Goal: Information Seeking & Learning: Check status

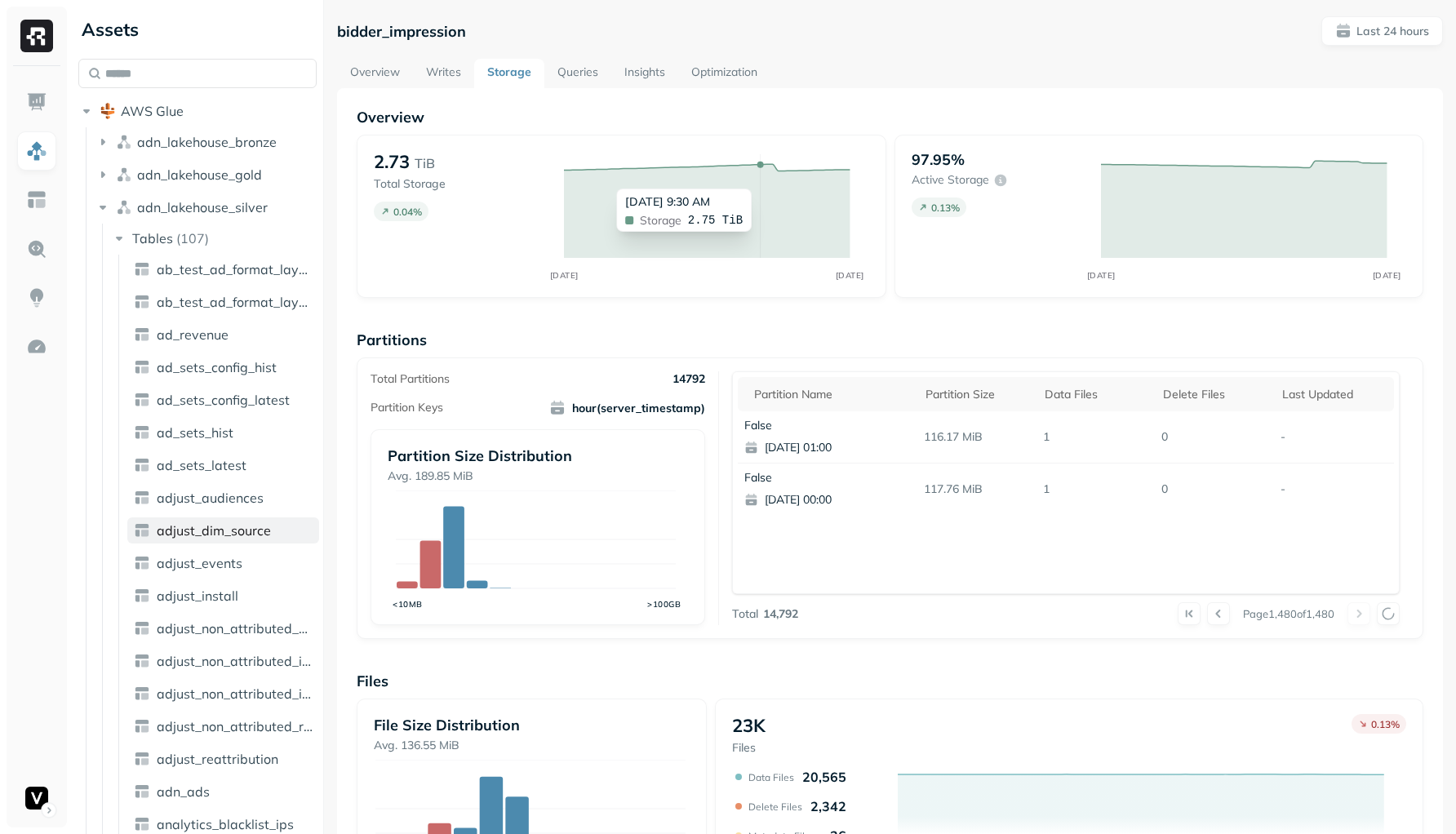
scroll to position [480, 0]
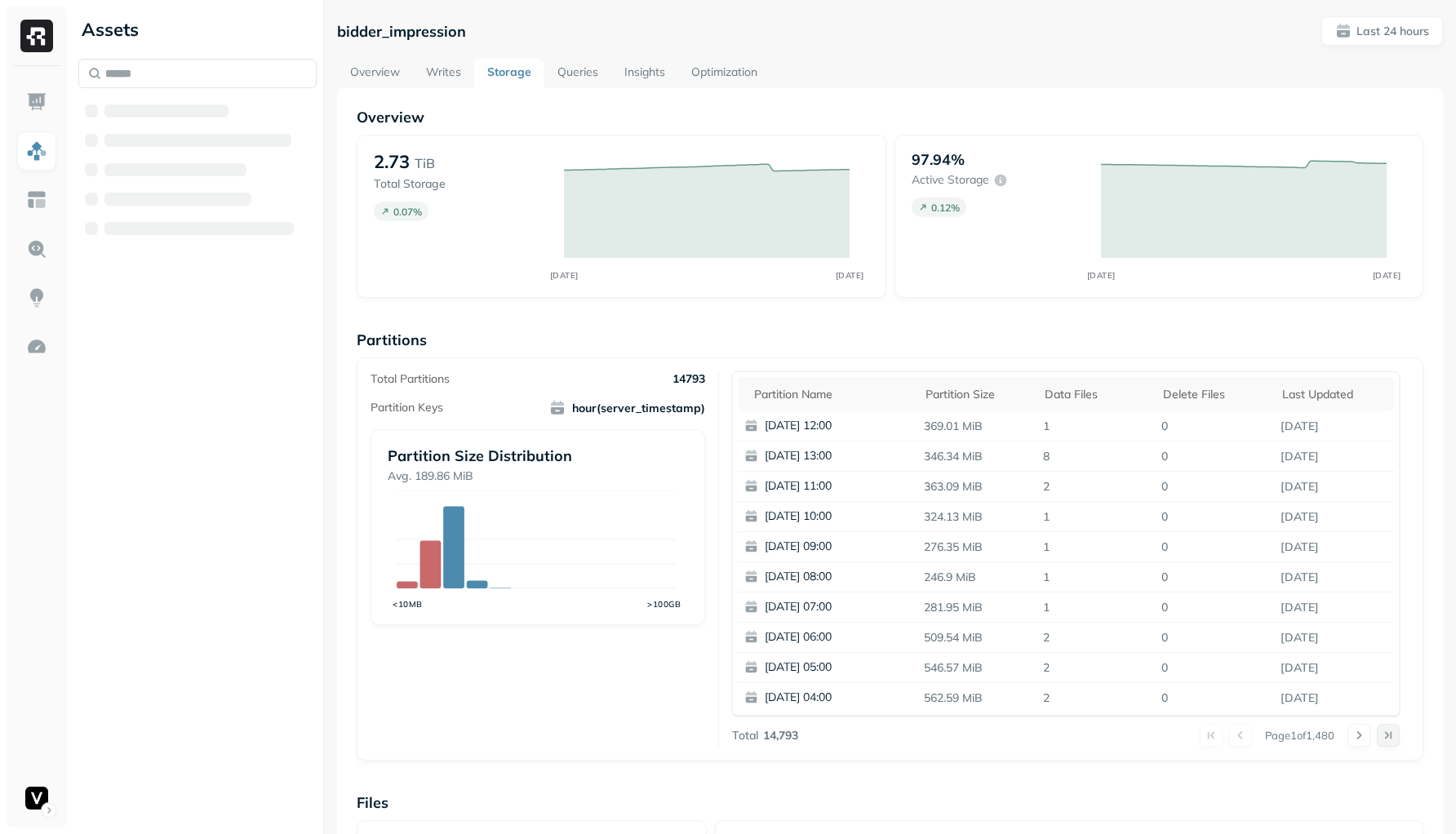
click at [1385, 737] on button at bounding box center [1388, 735] width 23 height 23
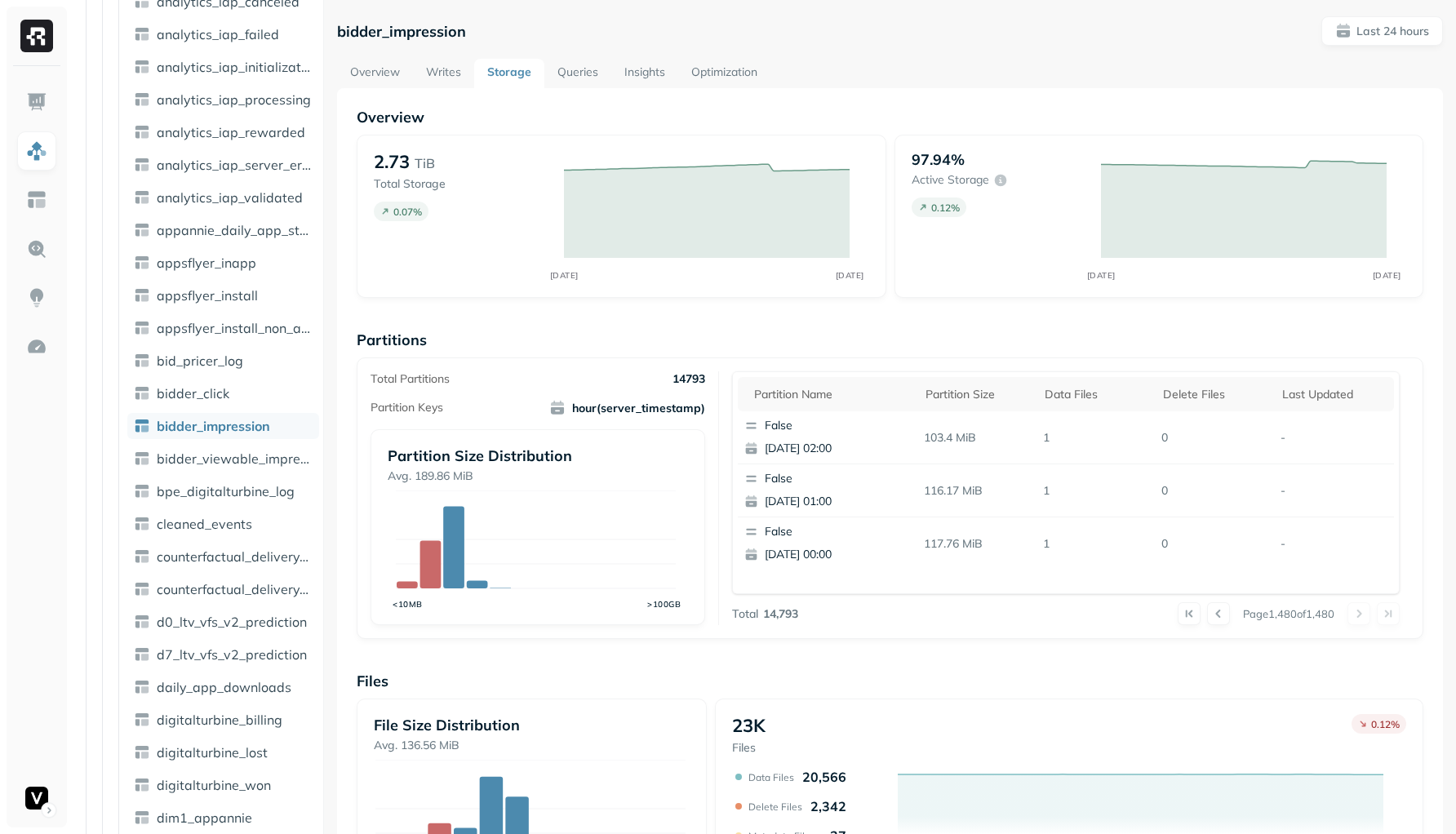
scroll to position [896, 0]
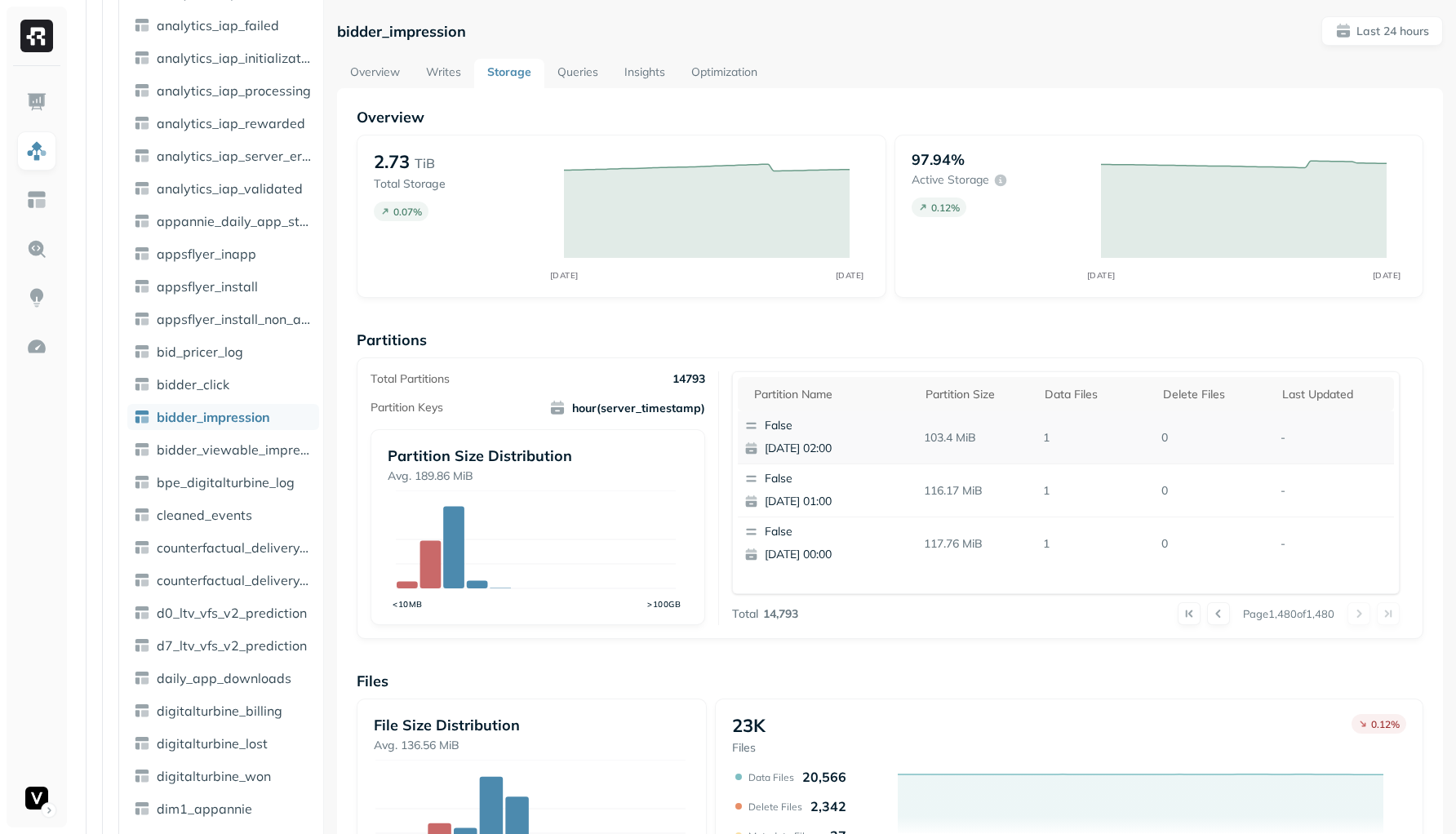
click at [817, 445] on p "[DATE] 02:00" at bounding box center [843, 448] width 158 height 17
click at [978, 316] on div "Overview 2.73 TiB Total Storage 0.07 % SEP [DATE] 97.94% Active storage 0.12 % …" at bounding box center [890, 606] width 1066 height 999
click at [789, 427] on p "False" at bounding box center [843, 425] width 158 height 17
click at [861, 362] on div "Total Partitions 14793 Partition Keys hour(server_timestamp) Partition Size Dis…" at bounding box center [890, 498] width 1066 height 282
click at [785, 424] on p "False" at bounding box center [843, 425] width 158 height 17
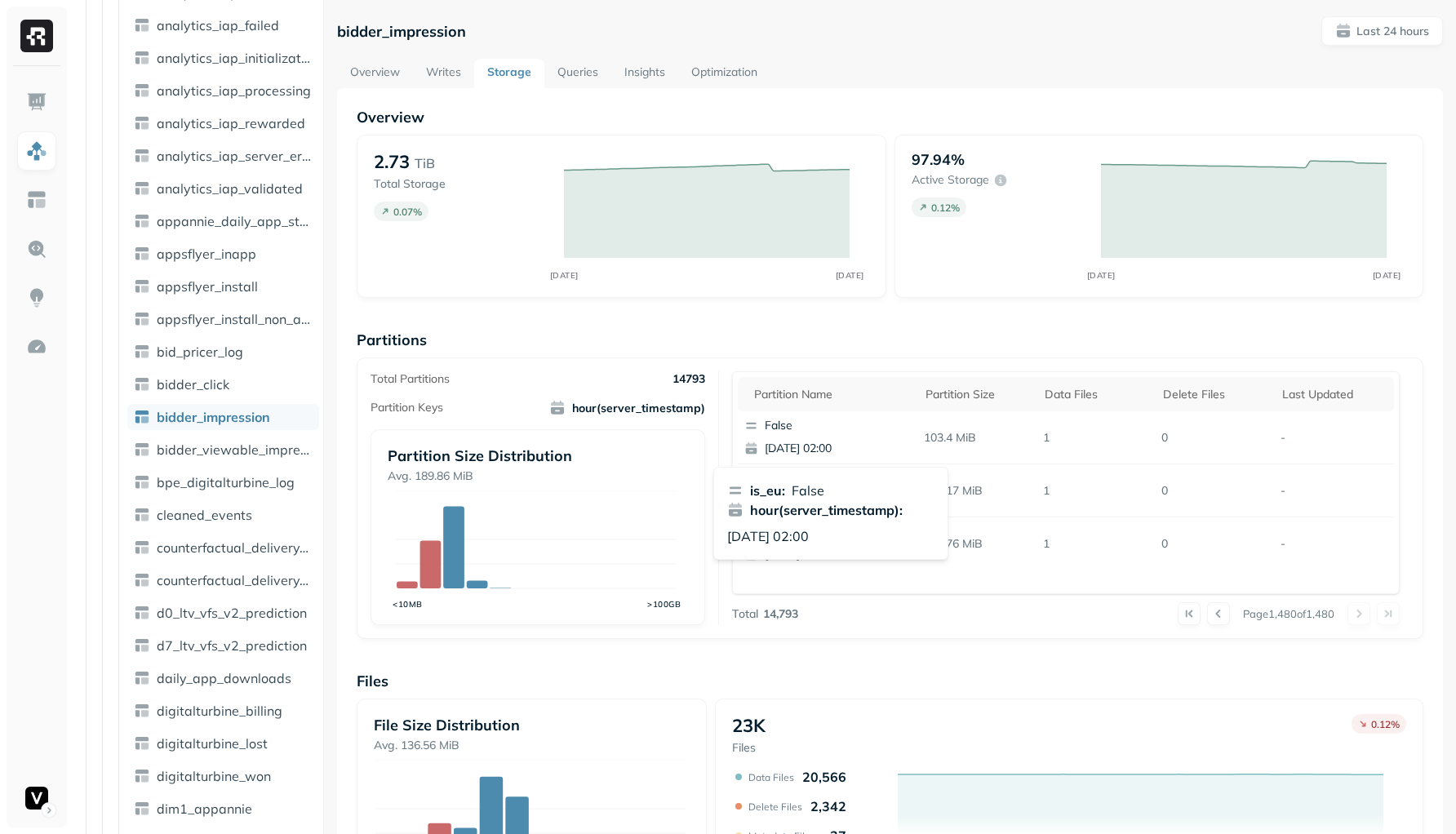
click at [912, 355] on div "Partitions Total Partitions 14793 Partition Keys hour(server_timestamp) Partiti…" at bounding box center [890, 484] width 1066 height 308
click at [764, 431] on p "False" at bounding box center [843, 425] width 158 height 17
click at [883, 348] on p "Partitions" at bounding box center [890, 339] width 1066 height 18
click at [1178, 614] on button at bounding box center [1189, 613] width 23 height 23
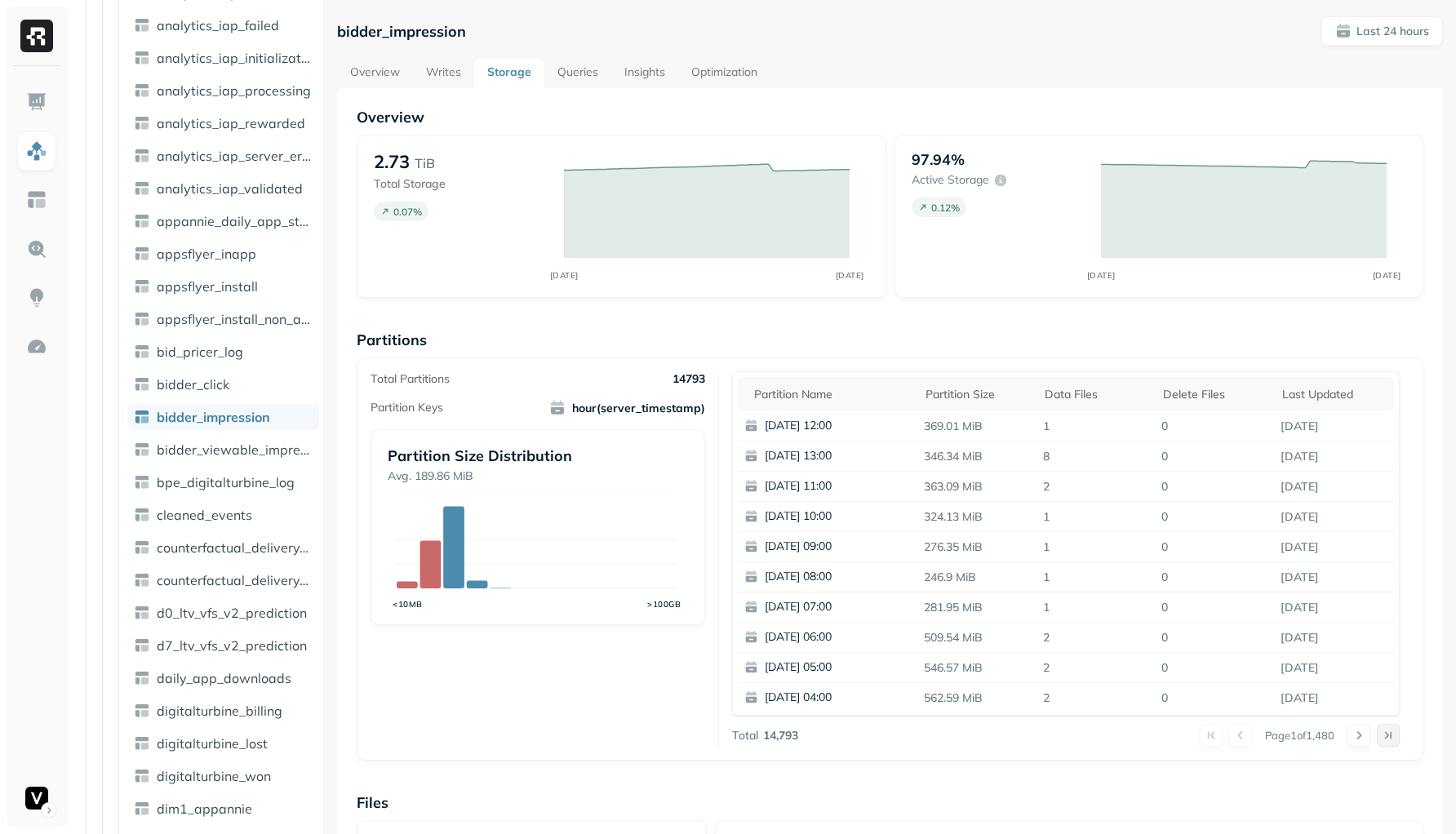
click at [1376, 734] on button at bounding box center [1388, 735] width 23 height 23
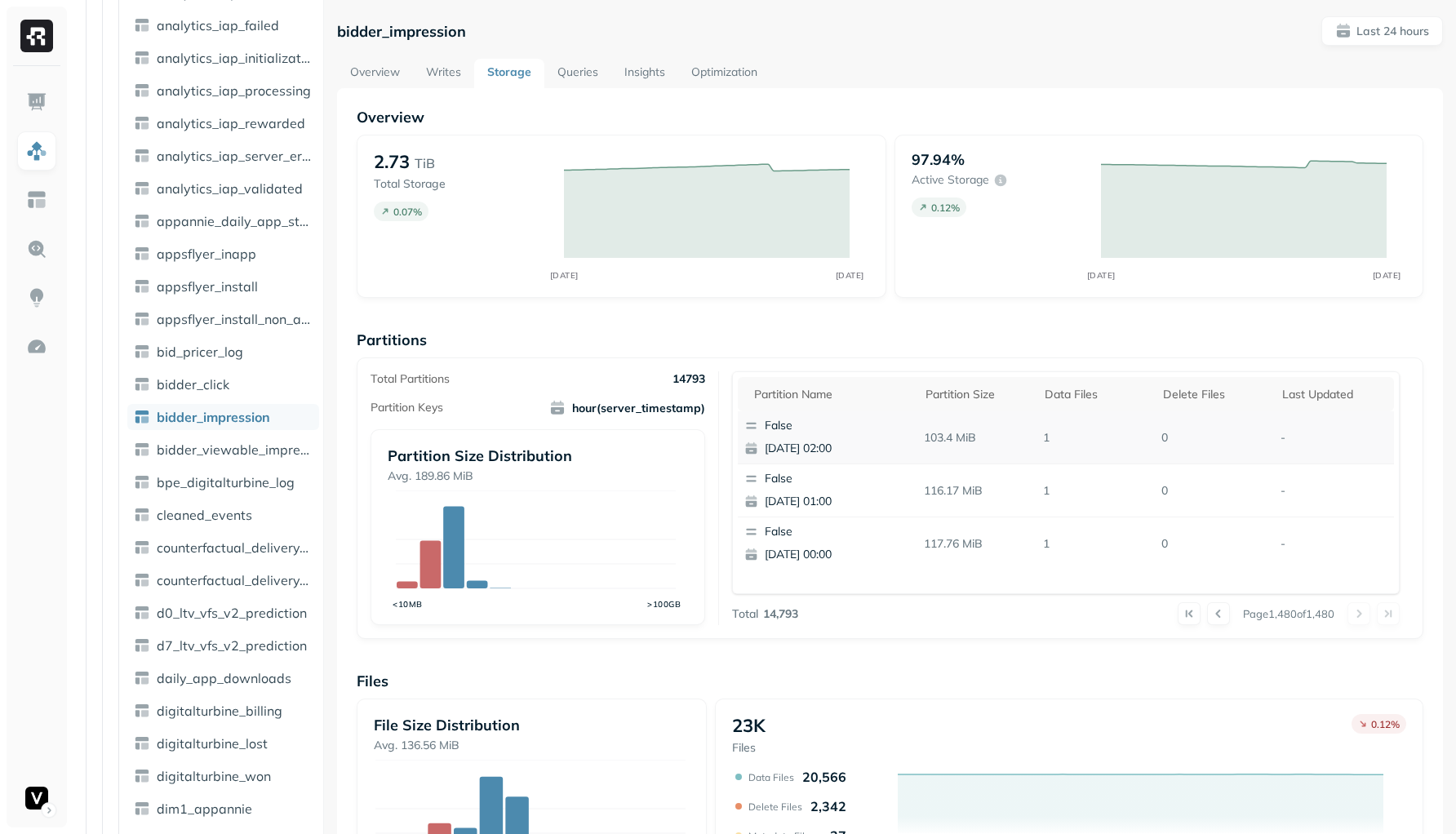
click at [776, 429] on p "False" at bounding box center [843, 425] width 158 height 17
click at [777, 429] on p "False" at bounding box center [843, 425] width 158 height 17
click at [776, 429] on p "False" at bounding box center [843, 425] width 158 height 17
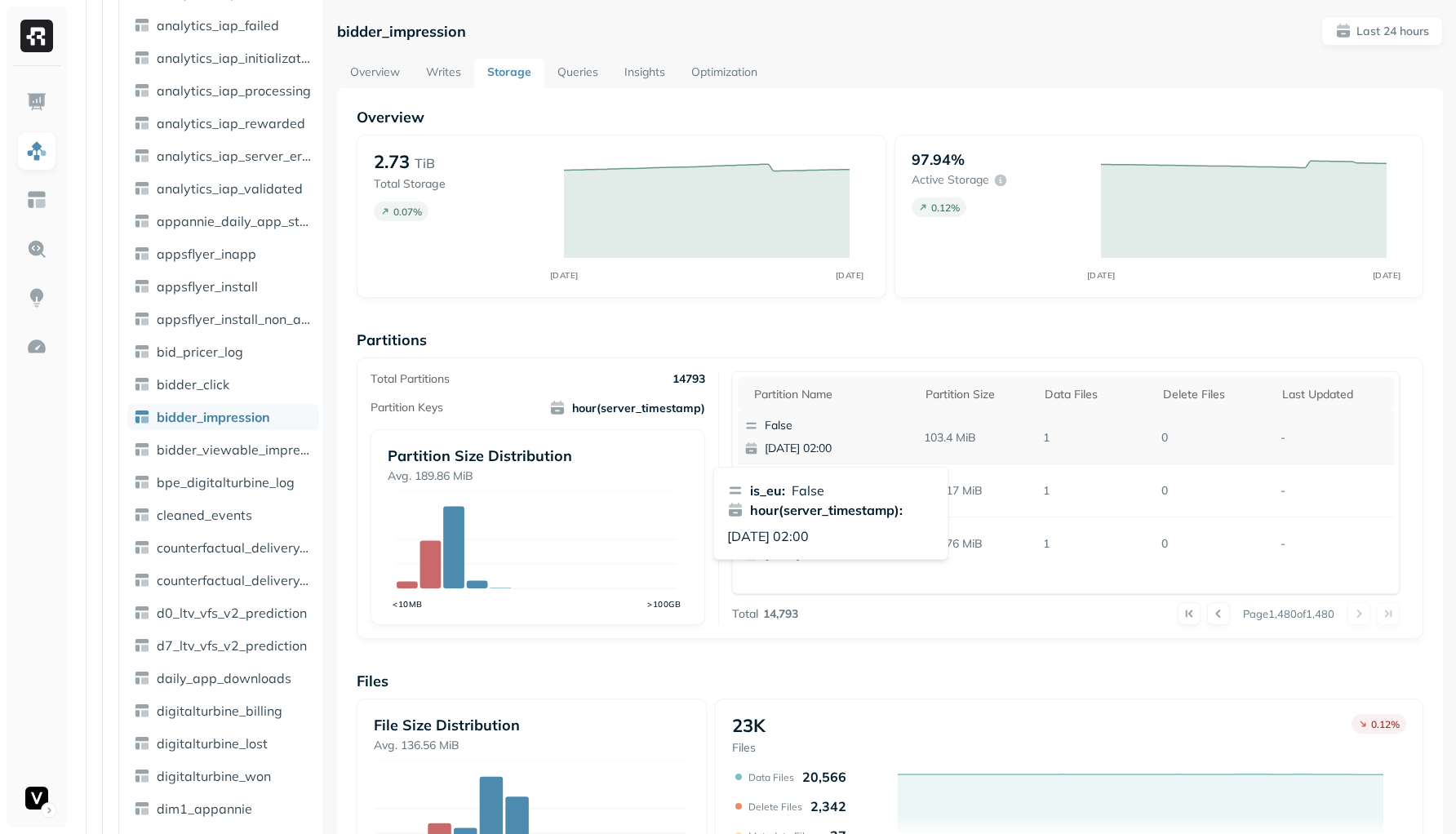
click at [776, 429] on p "False" at bounding box center [843, 425] width 158 height 17
click at [1207, 611] on button at bounding box center [1219, 613] width 23 height 23
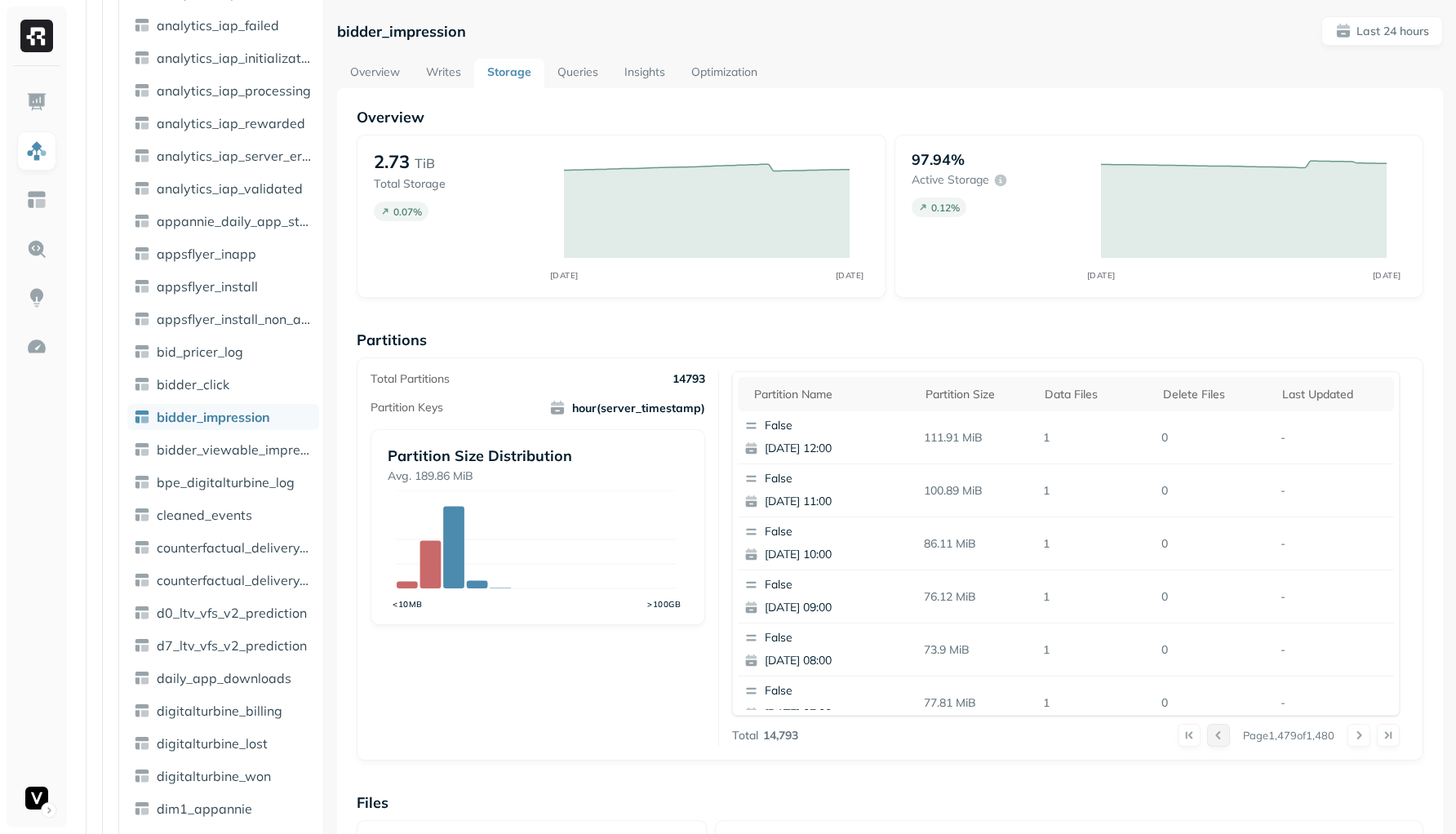
click at [1207, 739] on button at bounding box center [1219, 735] width 23 height 23
click at [1037, 504] on td "1" at bounding box center [1095, 490] width 118 height 53
click at [1178, 732] on button at bounding box center [1189, 735] width 23 height 23
